Goal: Information Seeking & Learning: Learn about a topic

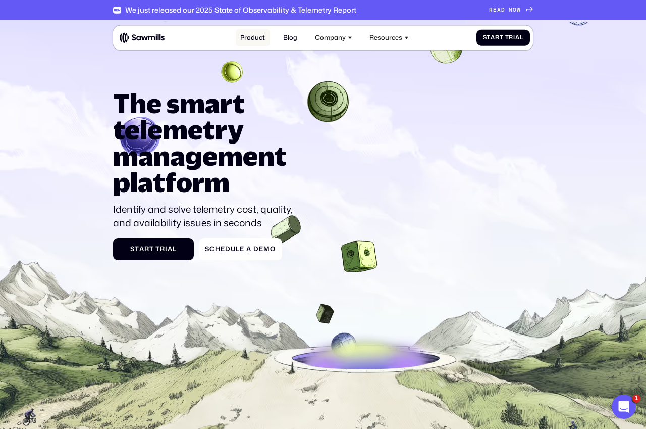
click at [245, 41] on link "Product" at bounding box center [253, 38] width 34 height 18
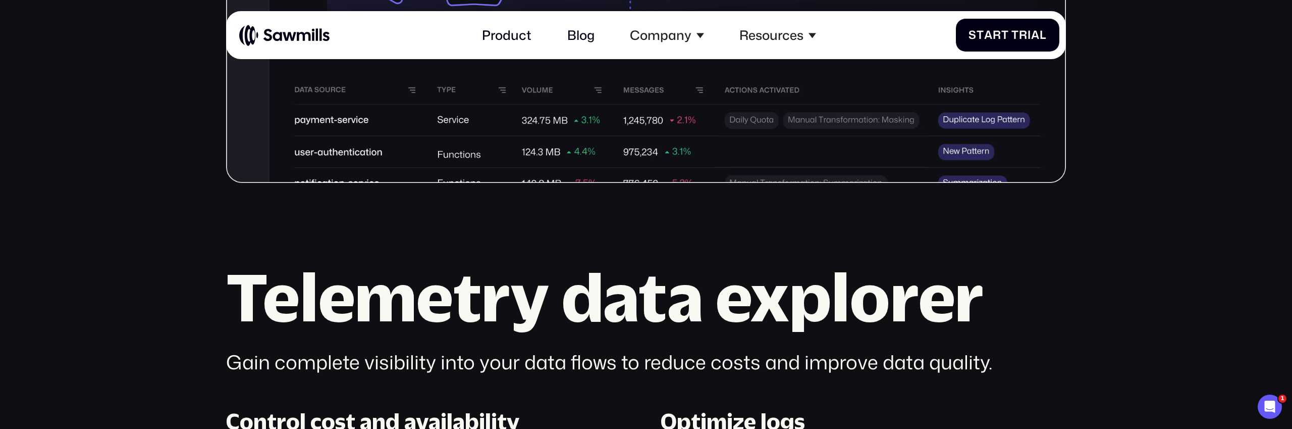
scroll to position [829, 0]
